Goal: Transaction & Acquisition: Obtain resource

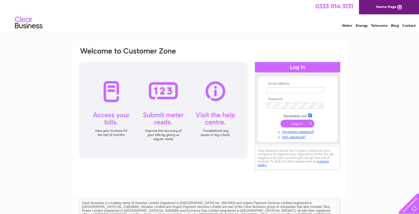
click at [280, 88] on input "text" at bounding box center [295, 90] width 57 height 6
type input "admin@sarti.co.uk"
click at [299, 123] on input "submit" at bounding box center [297, 123] width 34 height 8
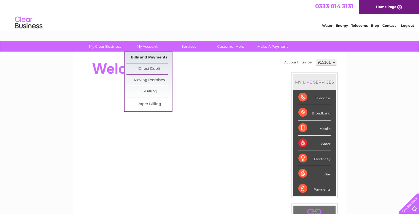
click at [142, 58] on link "Bills and Payments" at bounding box center [148, 57] width 45 height 11
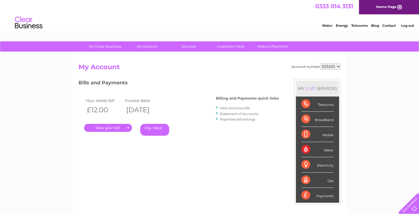
click at [337, 66] on select "915101 915103 915104" at bounding box center [330, 66] width 21 height 7
select select "915103"
click at [320, 63] on select "915101 915103 915104" at bounding box center [330, 66] width 21 height 7
click at [103, 128] on link "." at bounding box center [108, 128] width 48 height 8
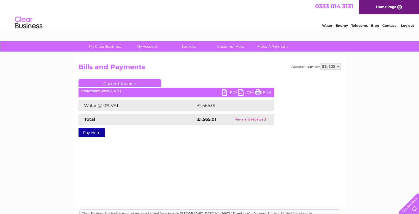
click at [224, 93] on link "PDF" at bounding box center [230, 93] width 17 height 8
click at [339, 66] on select "915101 915103 915104" at bounding box center [330, 66] width 21 height 7
select select "915104"
click at [320, 63] on select "915101 915103 915104" at bounding box center [330, 66] width 21 height 7
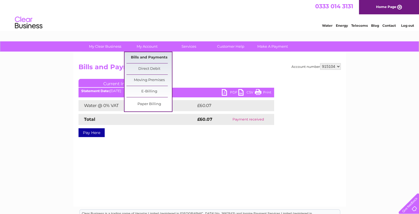
click at [145, 56] on link "Bills and Payments" at bounding box center [148, 57] width 45 height 11
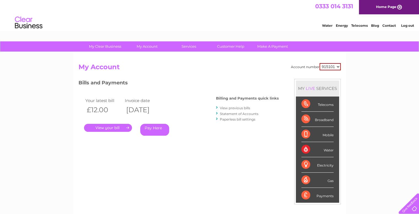
click at [337, 68] on select "915101 915103 915104" at bounding box center [329, 66] width 21 height 7
select select "915104"
click at [319, 63] on select "915101 915103 915104" at bounding box center [329, 66] width 21 height 7
click at [106, 126] on link "." at bounding box center [108, 128] width 48 height 8
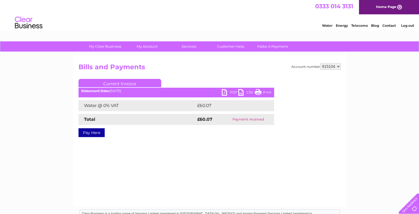
click at [225, 92] on link "PDF" at bounding box center [230, 93] width 17 height 8
